Goal: Task Accomplishment & Management: Complete application form

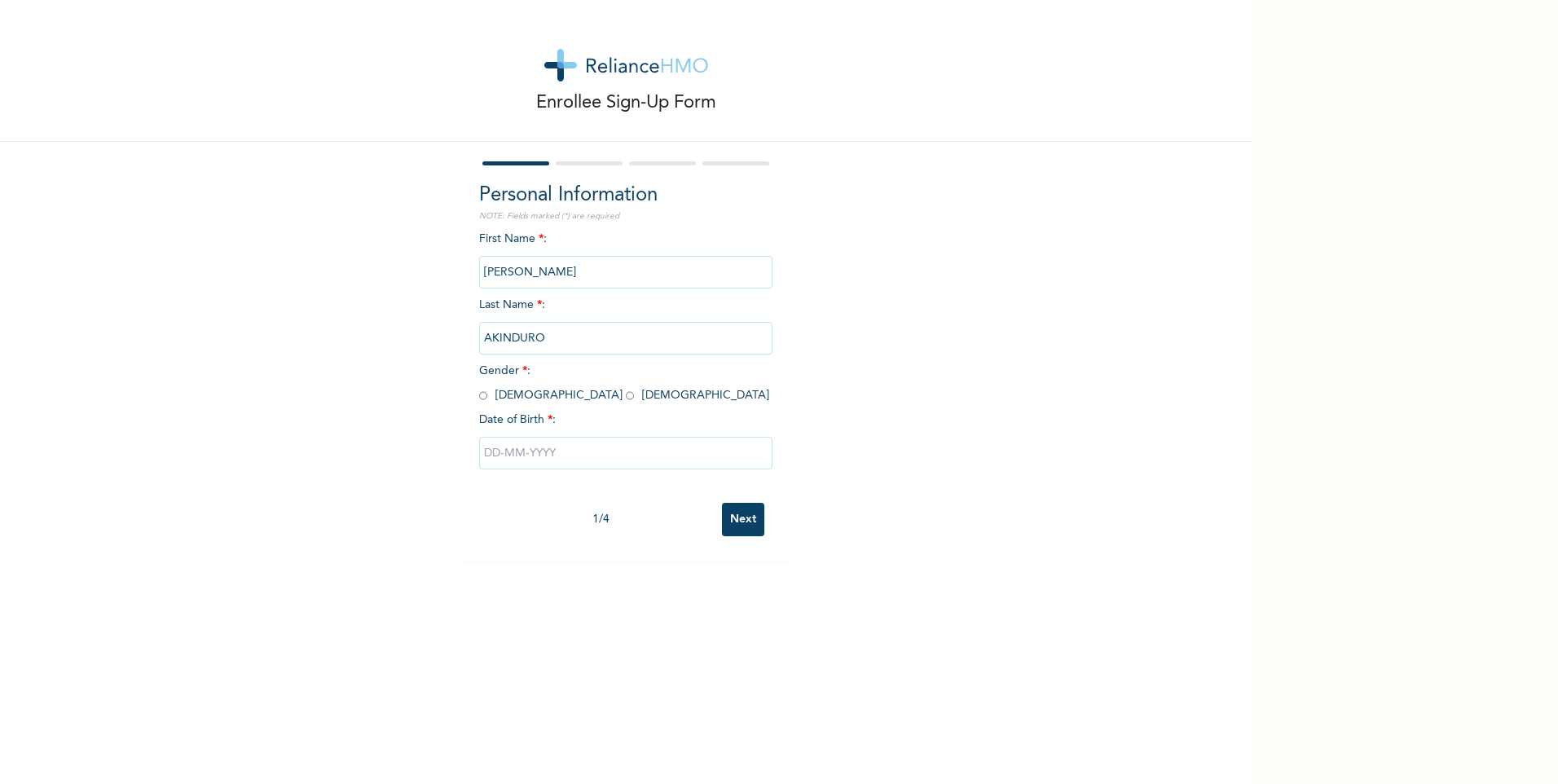
click at [479, 393] on input "radio" at bounding box center [482, 395] width 8 height 16
radio input "true"
click at [497, 451] on input "text" at bounding box center [625, 452] width 293 height 33
select select "7"
click at [683, 520] on select "2025 2024 2023 2022 2021 2020 2019 2018 2017 2016 2015 2014 2013 2012 2011 2010…" at bounding box center [673, 517] width 57 height 33
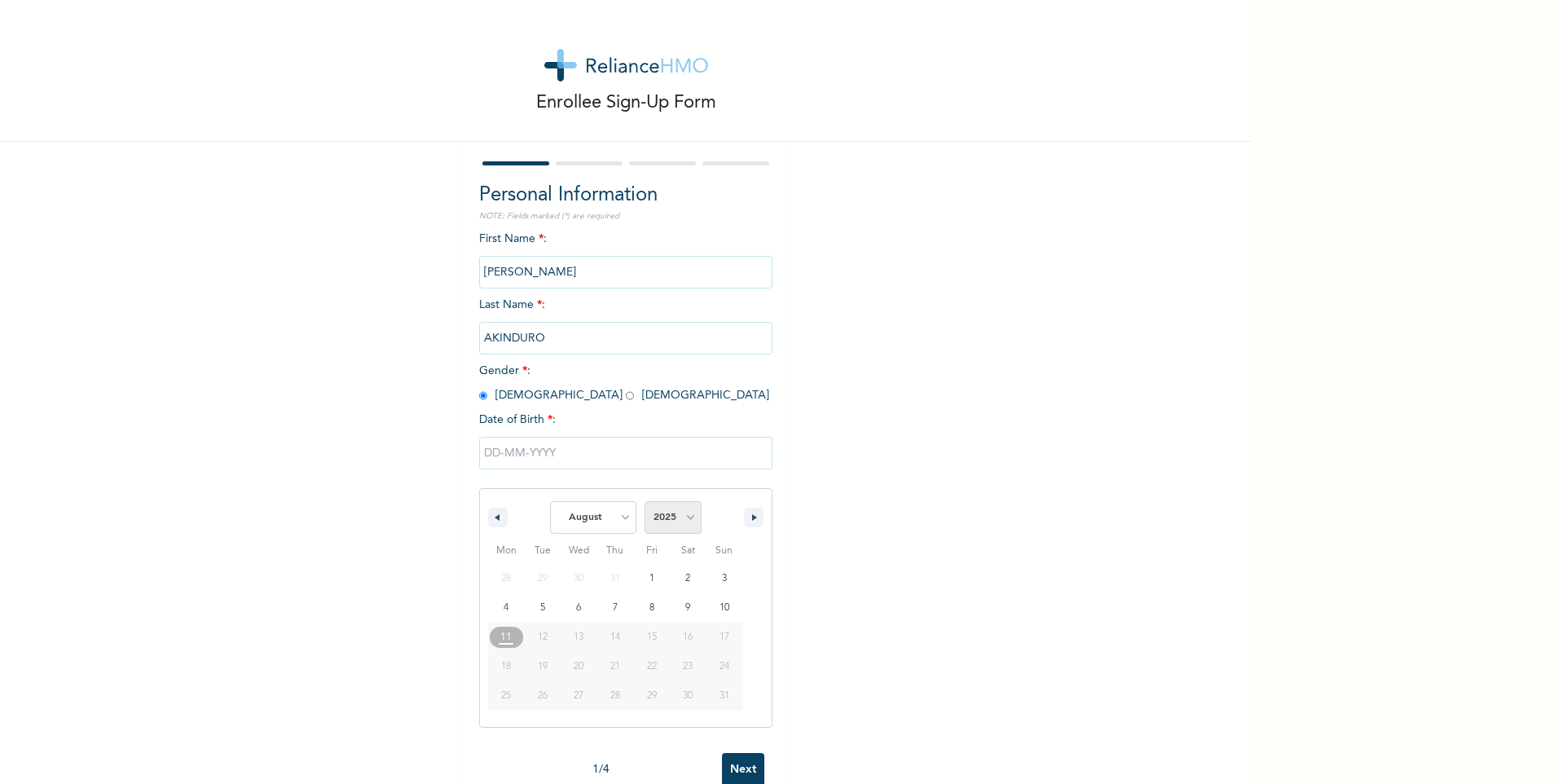
click at [683, 520] on select "2025 2024 2023 2022 2021 2020 2019 2018 2017 2016 2015 2014 2013 2012 2011 2010…" at bounding box center [673, 517] width 57 height 33
select select "1966"
click at [645, 502] on select "2025 2024 2023 2022 2021 2020 2019 2018 2017 2016 2015 2014 2013 2012 2011 2010…" at bounding box center [673, 517] width 57 height 33
click at [619, 517] on select "January February March April May June July August September October November De…" at bounding box center [593, 517] width 86 height 33
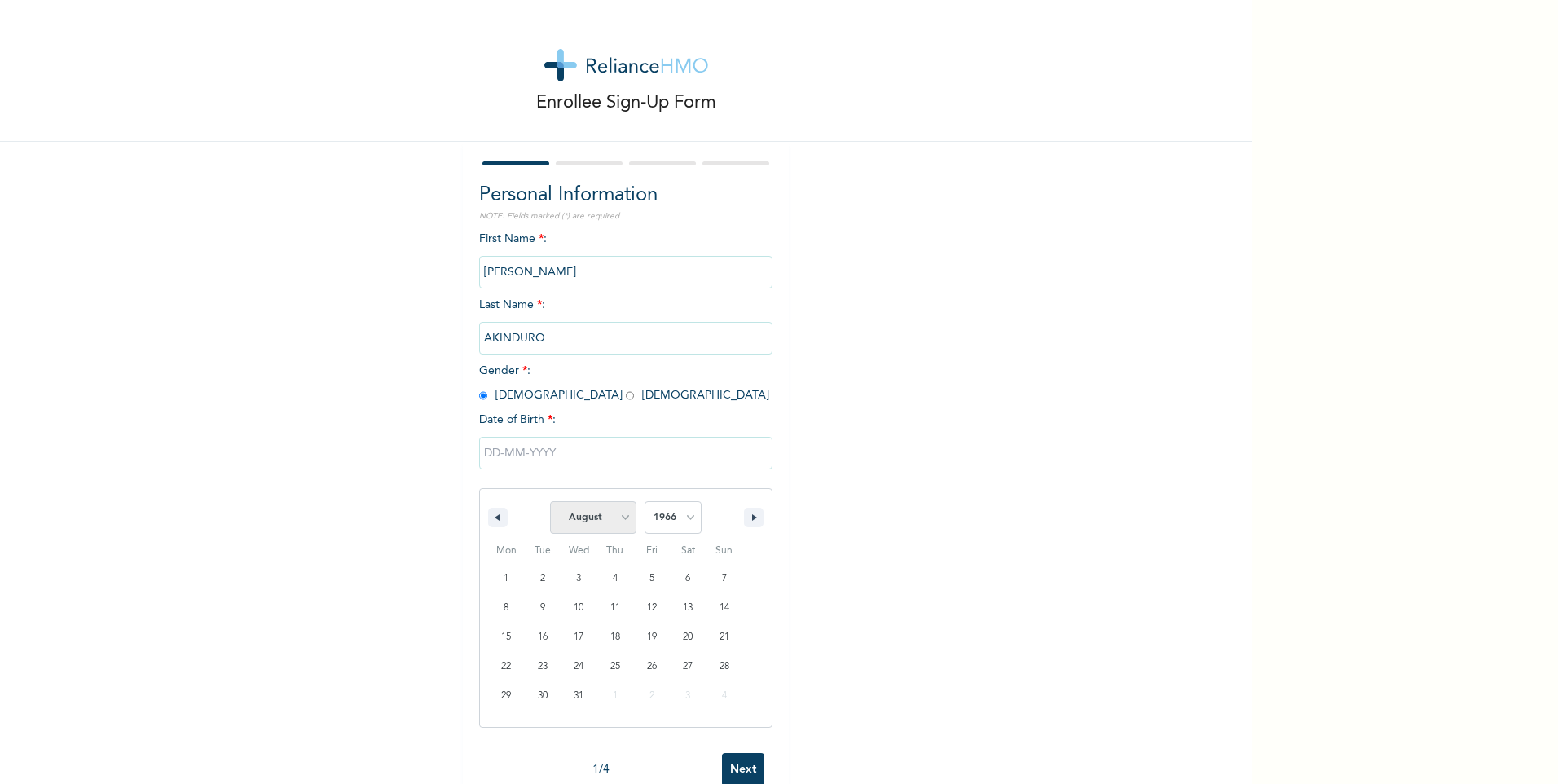
select select "8"
click at [550, 502] on select "January February March April May June July August September October November De…" at bounding box center [593, 517] width 86 height 33
type input "[DATE]"
click at [745, 514] on input "Next" at bounding box center [743, 520] width 42 height 34
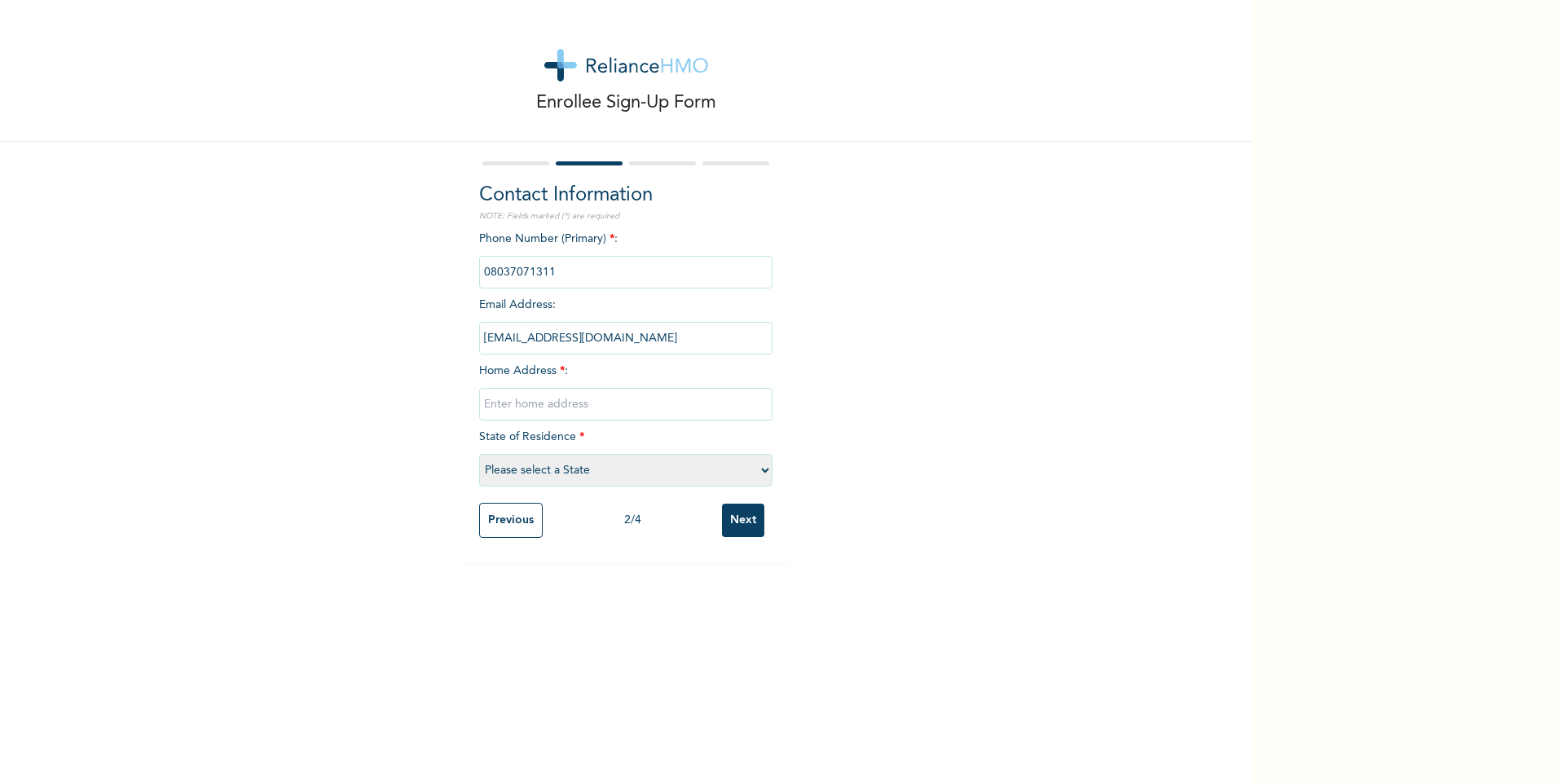
click at [518, 401] on input "text" at bounding box center [625, 404] width 293 height 33
click at [556, 407] on input "Oko" at bounding box center [625, 404] width 293 height 33
type input "Okoloma Afam"
click at [722, 503] on input "Next" at bounding box center [743, 520] width 42 height 34
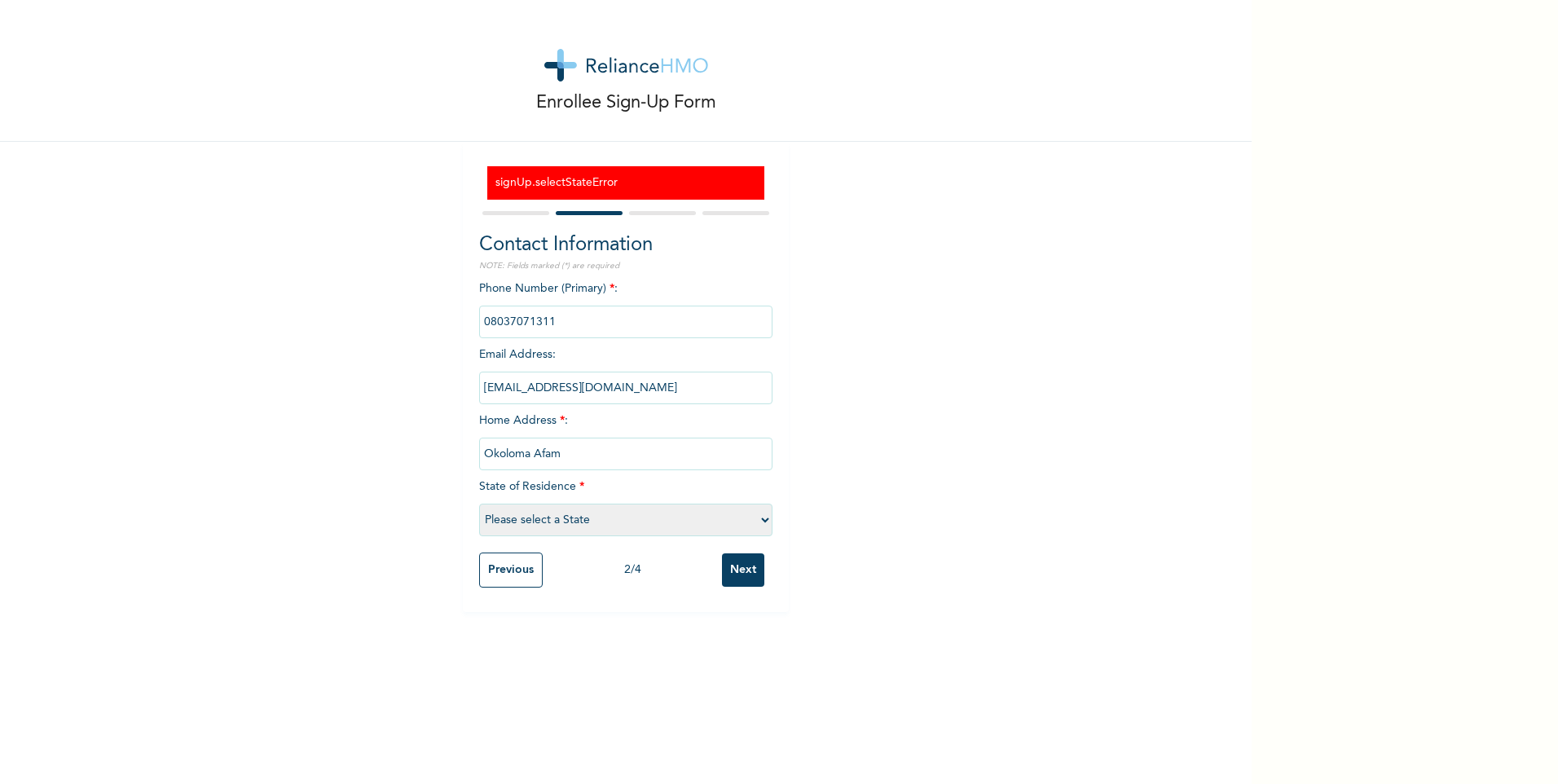
click at [850, 366] on div "Enrollee Sign-Up Form signUp.selectStateError Contact Information NOTE: Fields …" at bounding box center [626, 305] width 1252 height 612
click at [757, 517] on select "Please select a State [PERSON_NAME] (FCT) [PERSON_NAME] Ibom [GEOGRAPHIC_DATA] …" at bounding box center [625, 519] width 293 height 33
select select "33"
click at [479, 503] on select "Please select a State [PERSON_NAME] (FCT) [PERSON_NAME] Ibom [GEOGRAPHIC_DATA] …" at bounding box center [625, 519] width 293 height 33
click at [732, 572] on input "Next" at bounding box center [743, 570] width 42 height 34
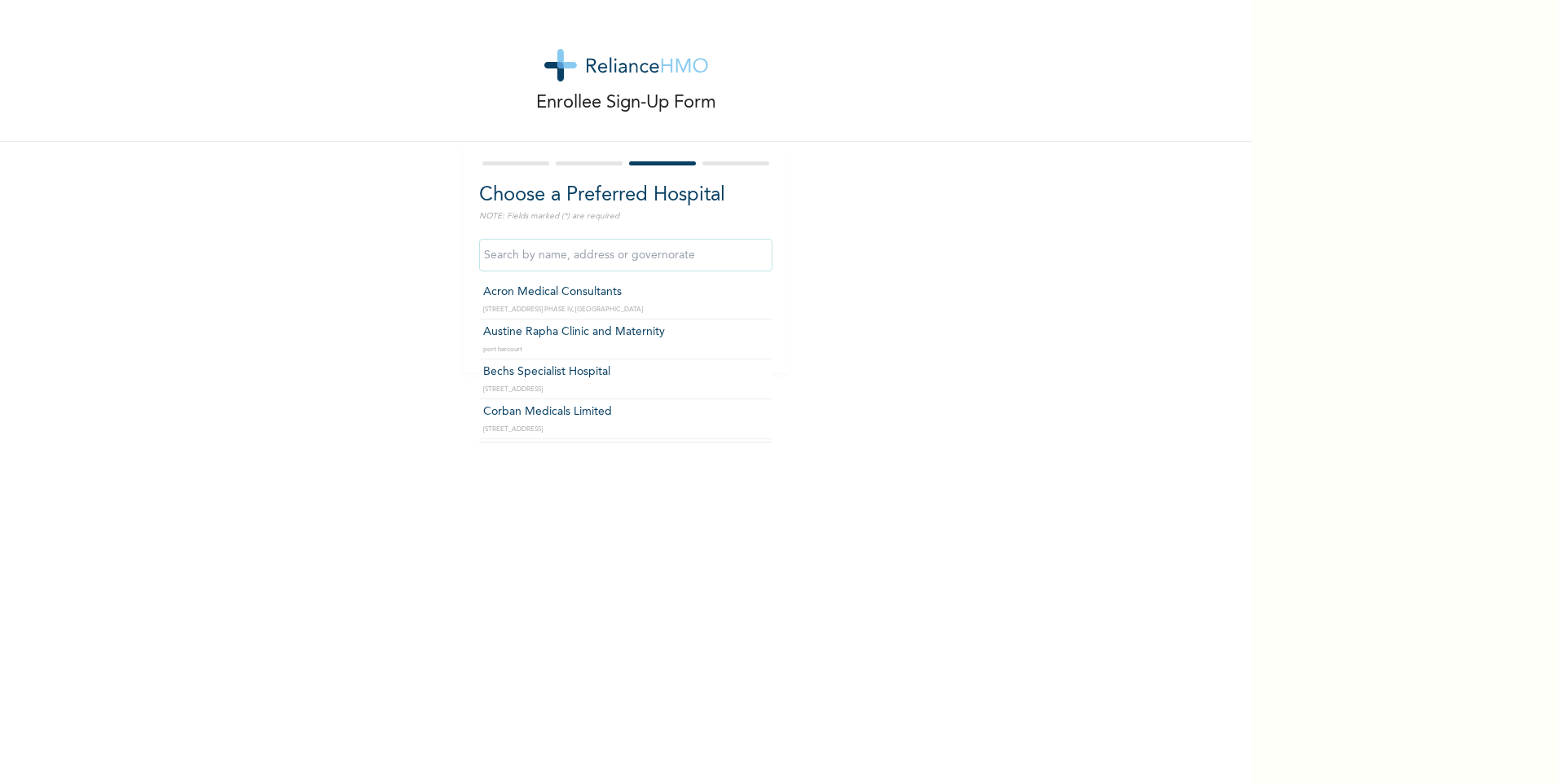
click at [534, 250] on input "text" at bounding box center [625, 255] width 293 height 33
type input "S"
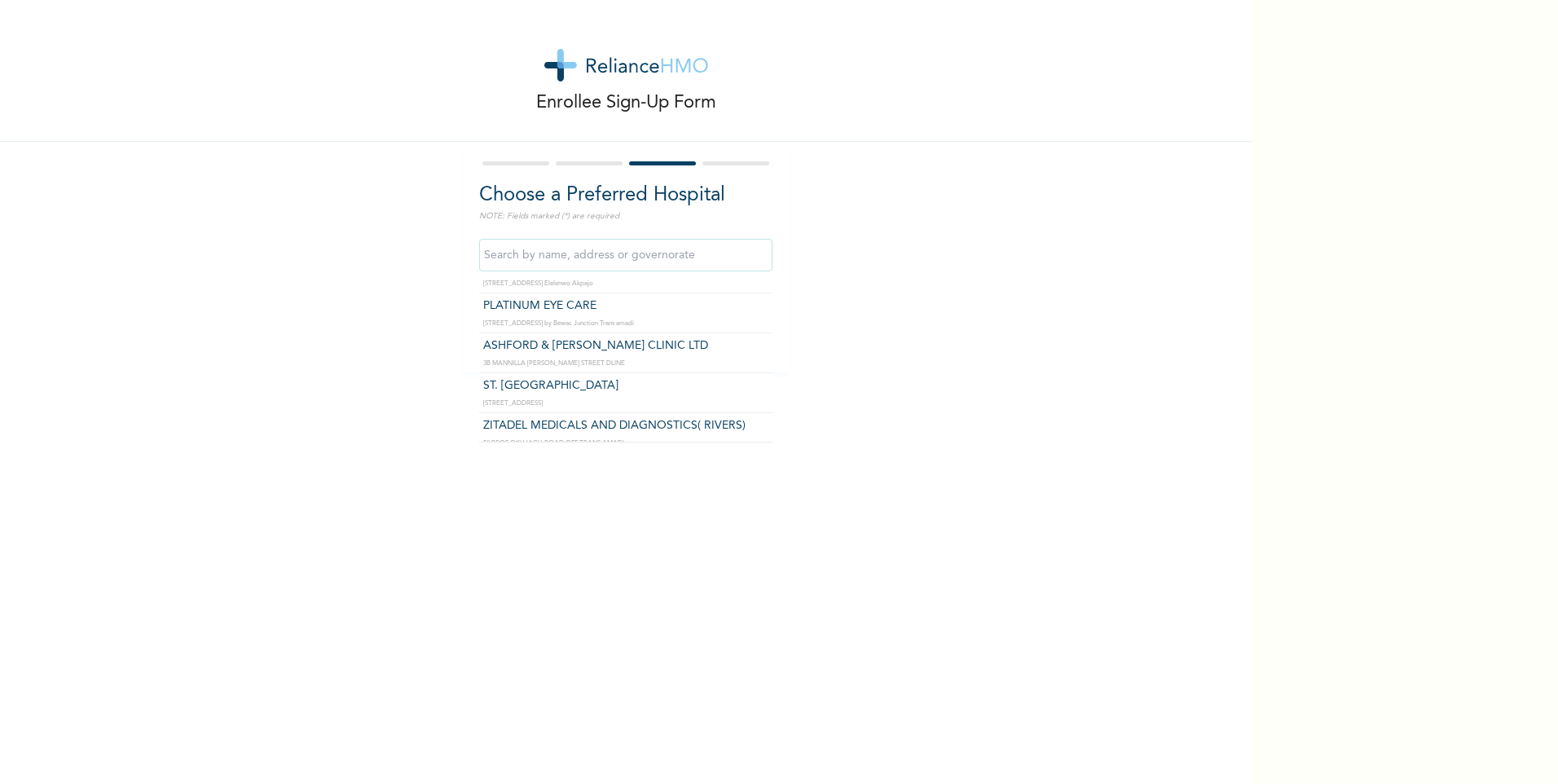
scroll to position [3553, 0]
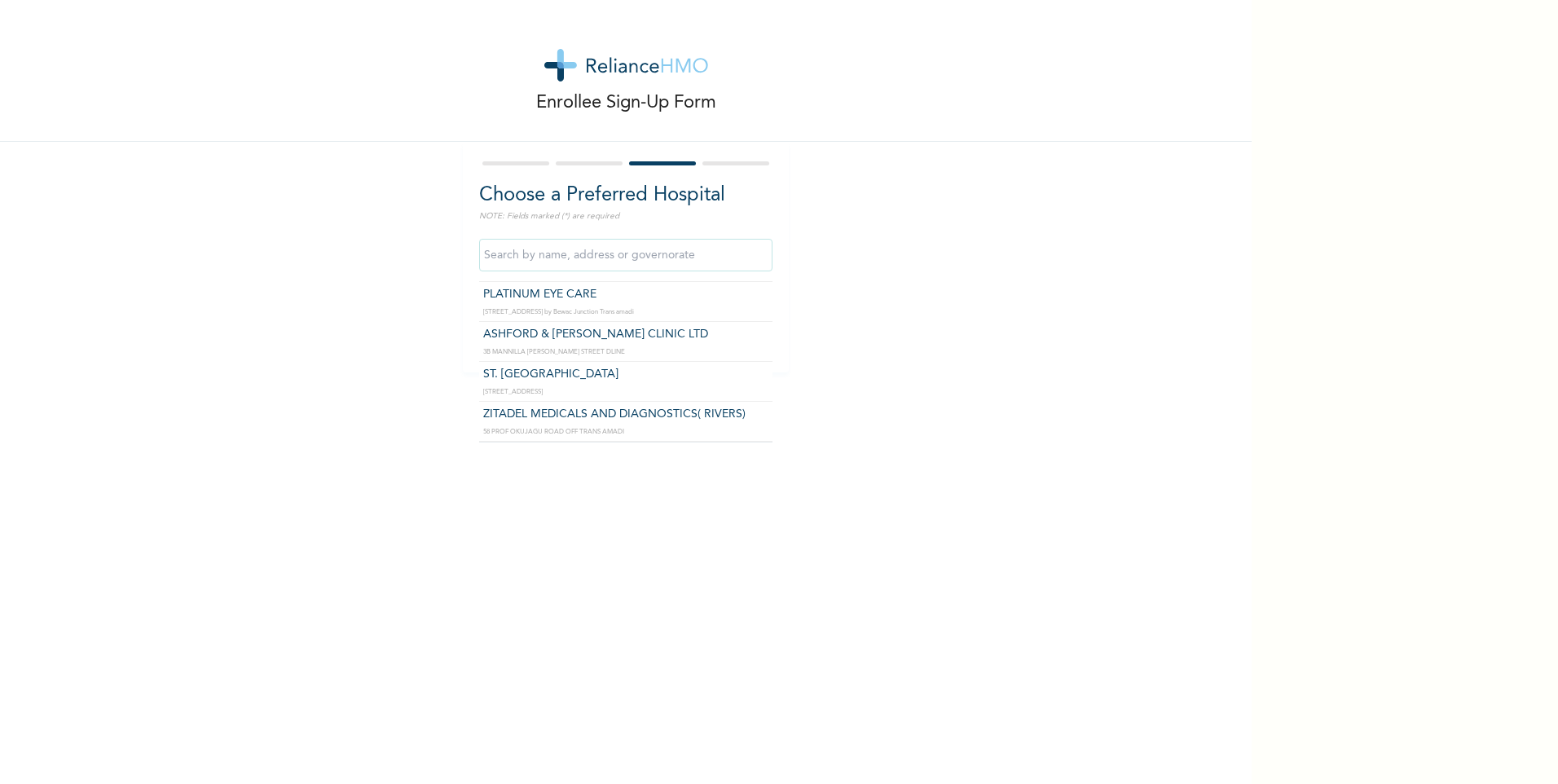
type input "ST. [GEOGRAPHIC_DATA]"
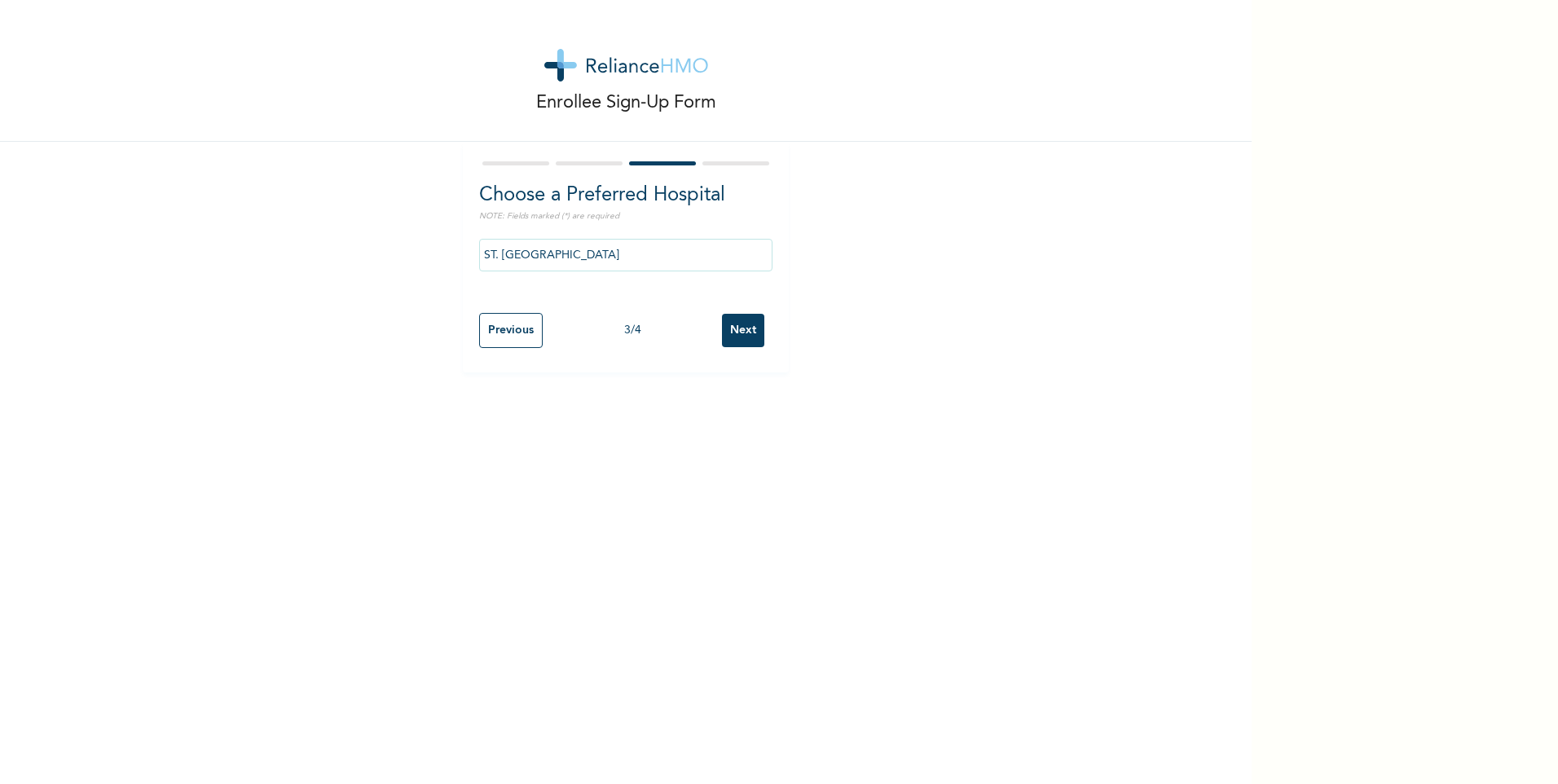
click at [734, 325] on input "Next" at bounding box center [743, 331] width 42 height 34
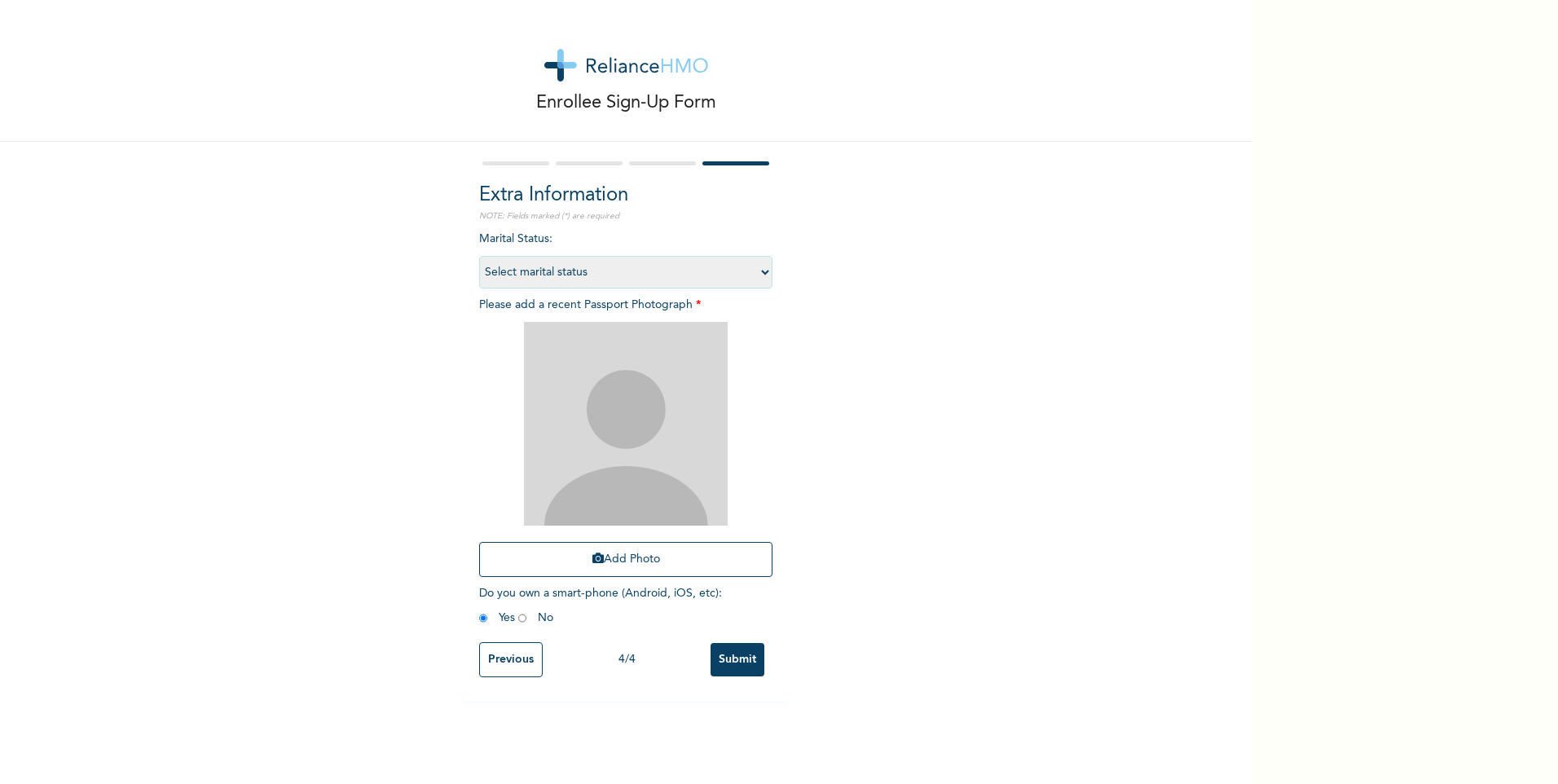
click at [764, 274] on select "Select marital status [DEMOGRAPHIC_DATA] Married [DEMOGRAPHIC_DATA] Widow/[DEMO…" at bounding box center [625, 272] width 293 height 33
select select "2"
click at [479, 256] on select "Select marital status [DEMOGRAPHIC_DATA] Married [DEMOGRAPHIC_DATA] Widow/[DEMO…" at bounding box center [625, 272] width 293 height 33
click at [612, 559] on button "Add Photo" at bounding box center [625, 558] width 293 height 35
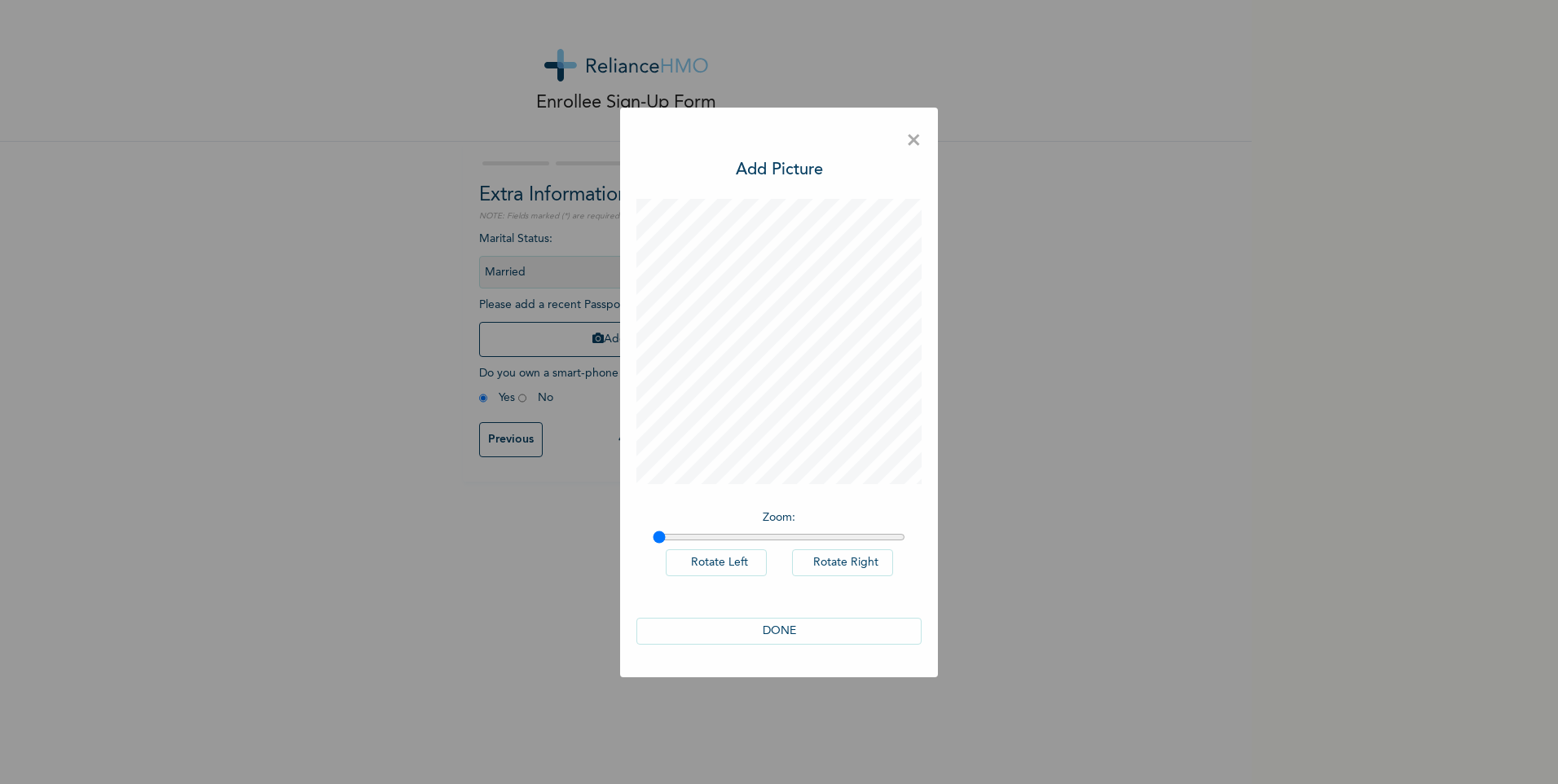
click at [776, 631] on button "DONE" at bounding box center [779, 630] width 285 height 27
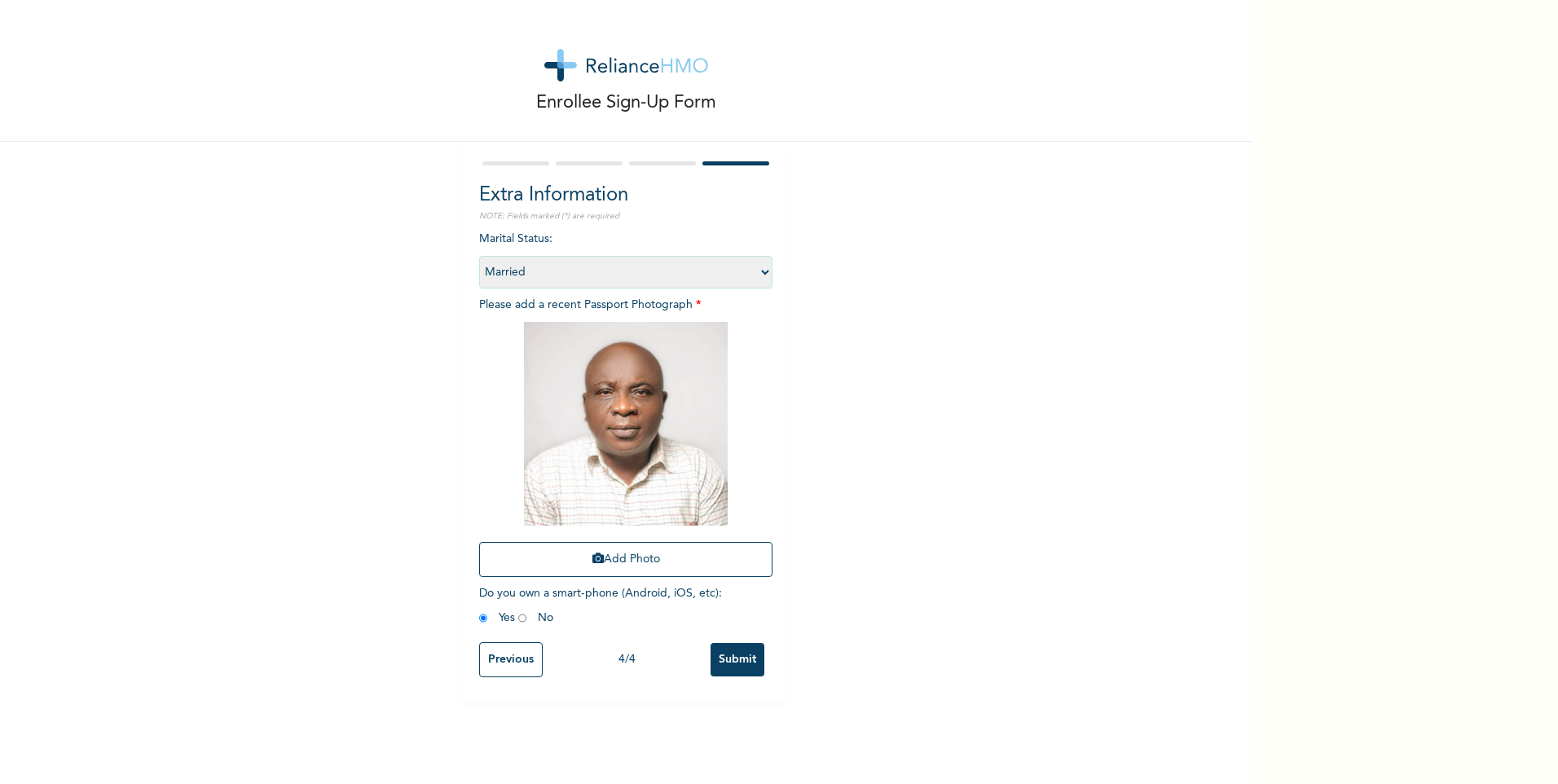
click at [747, 658] on input "Submit" at bounding box center [736, 659] width 53 height 34
